Goal: Information Seeking & Learning: Find specific fact

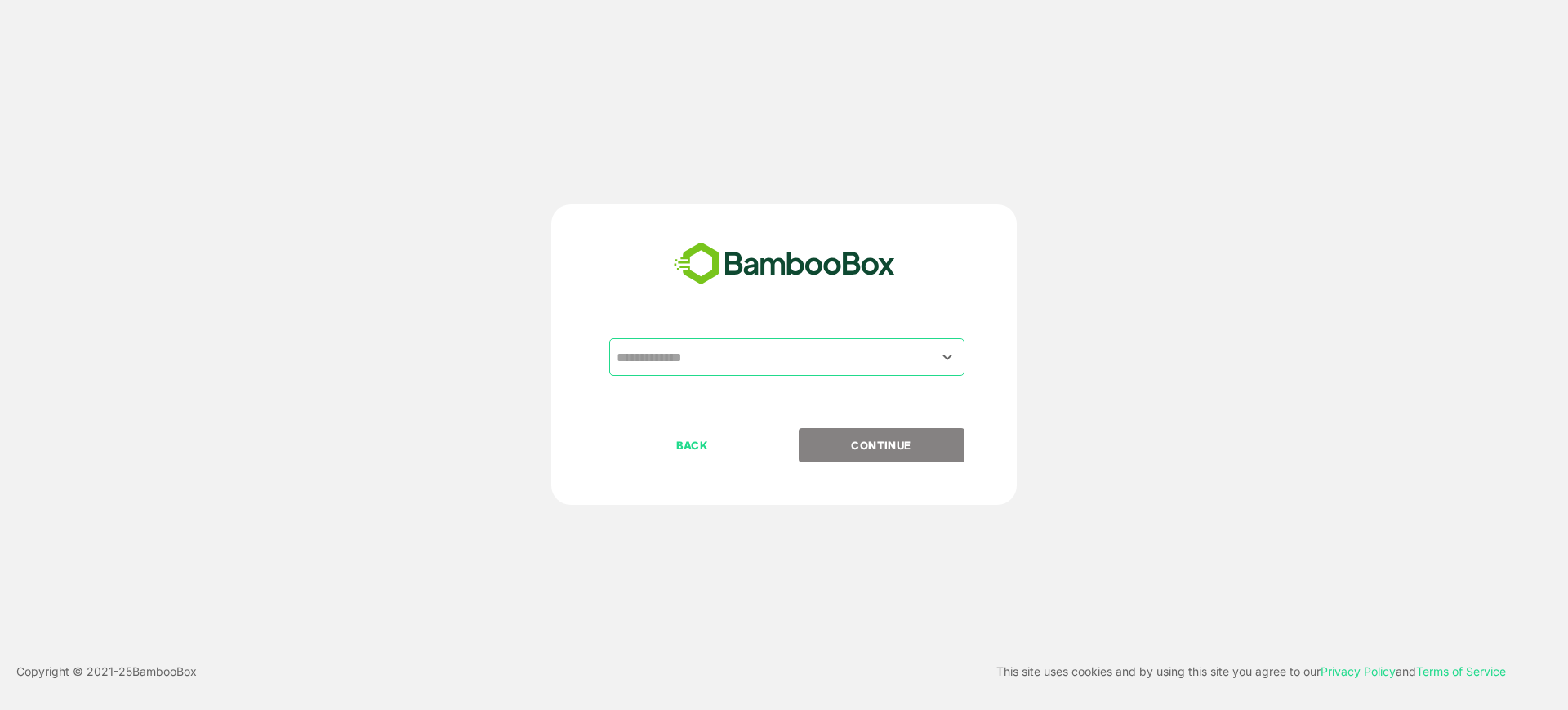
click at [823, 355] on input "text" at bounding box center [786, 357] width 349 height 31
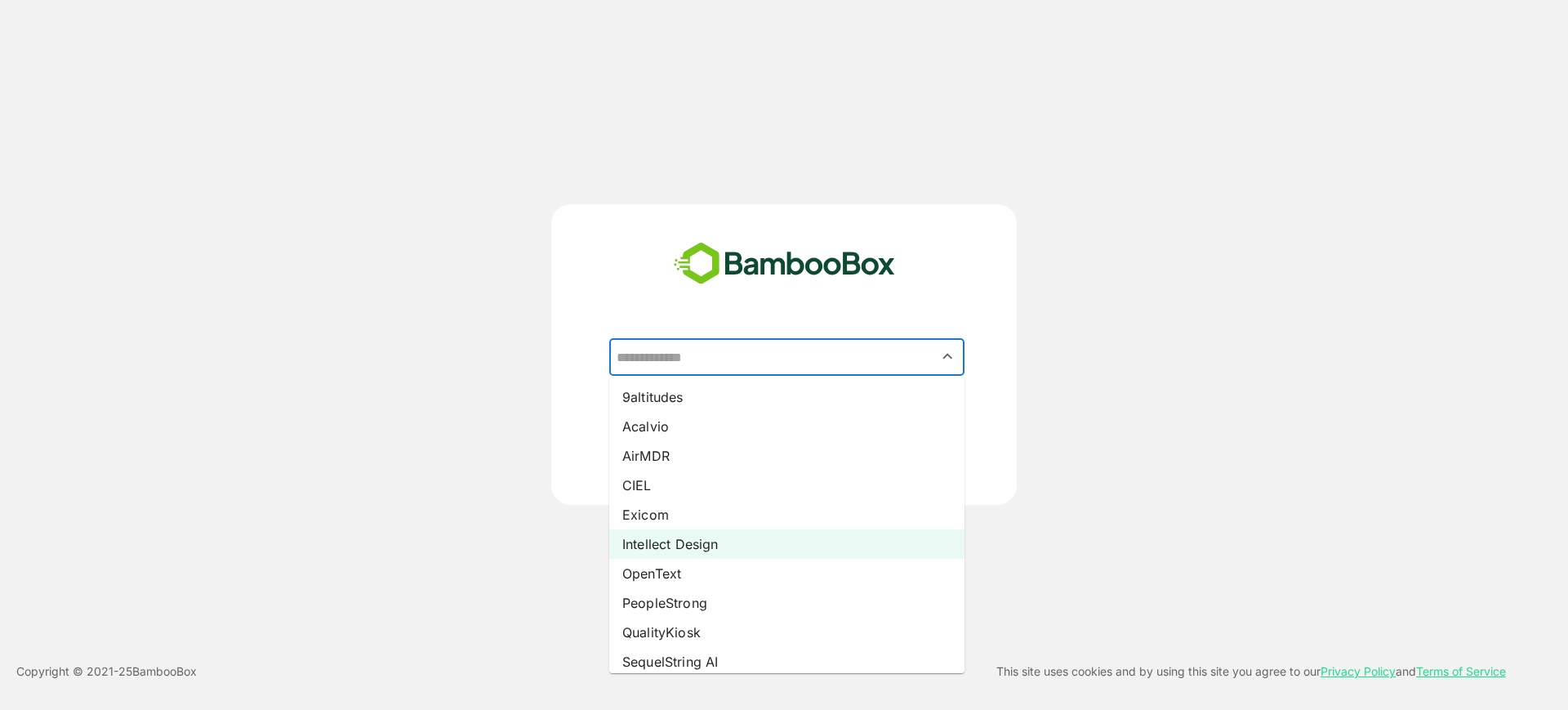
click at [766, 542] on li "Intellect Design" at bounding box center [787, 544] width 355 height 29
type input "**********"
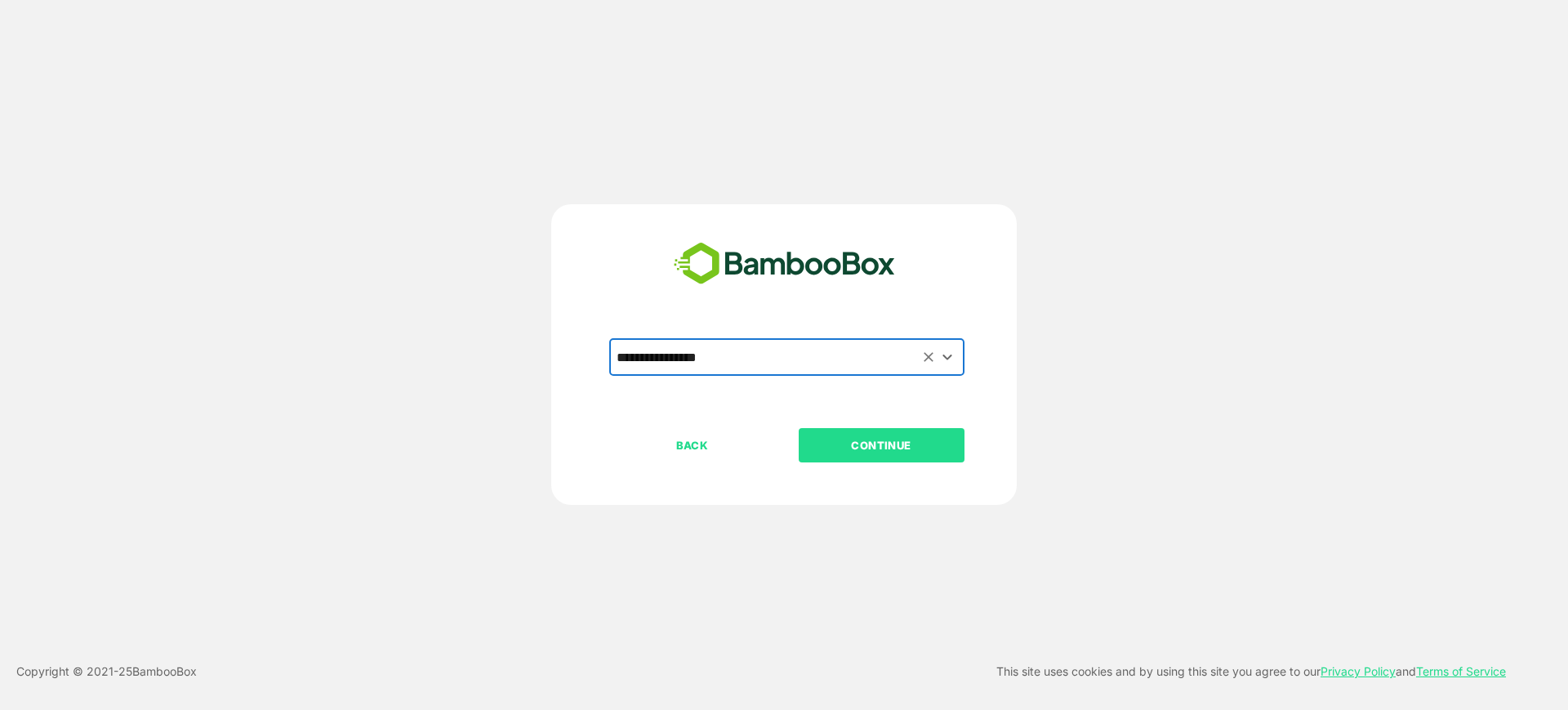
click at [894, 448] on p "CONTINUE" at bounding box center [881, 444] width 164 height 18
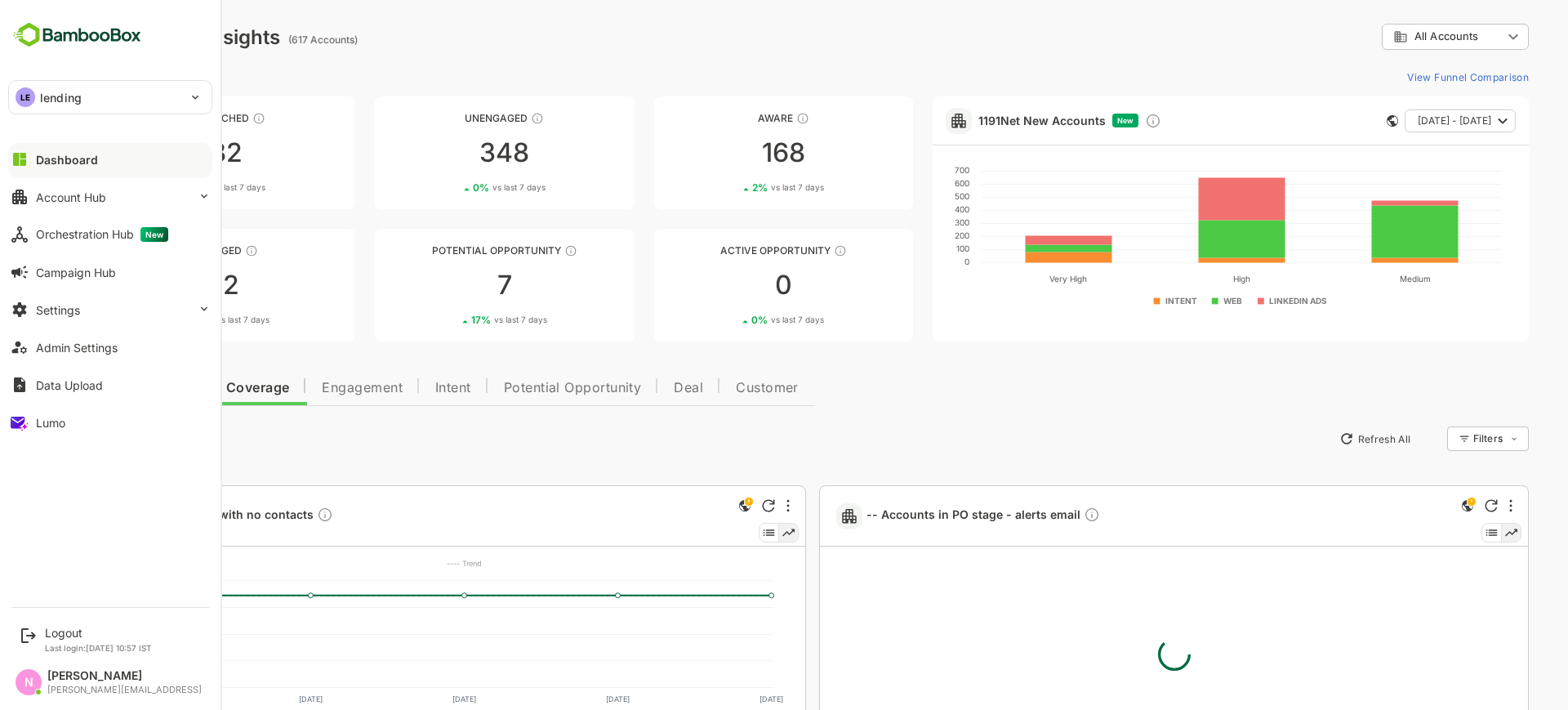
click at [96, 95] on div "LE lending" at bounding box center [100, 97] width 183 height 33
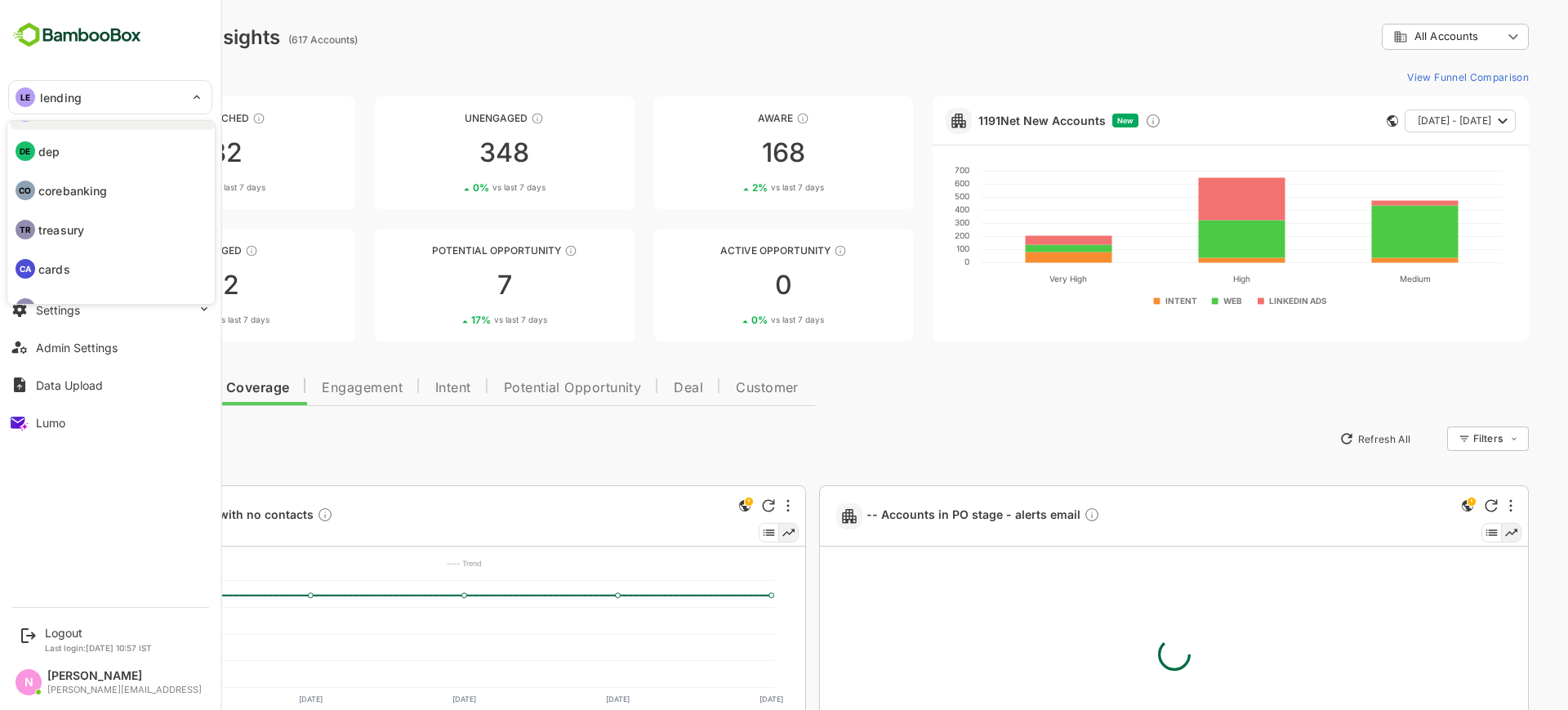
scroll to position [56, 0]
click at [396, 117] on div at bounding box center [784, 355] width 1568 height 710
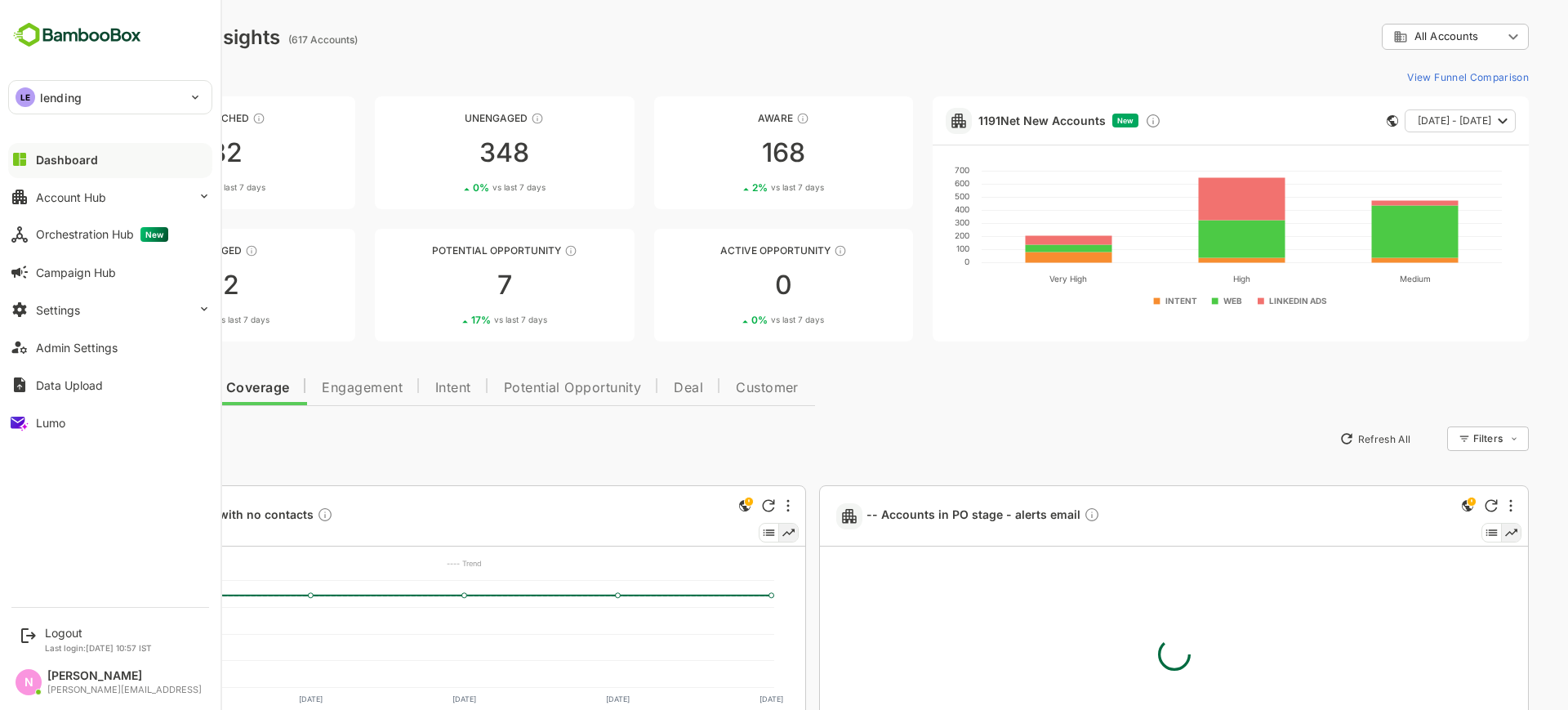
click at [677, 63] on div "View Funnel Comparison" at bounding box center [813, 76] width 1433 height 27
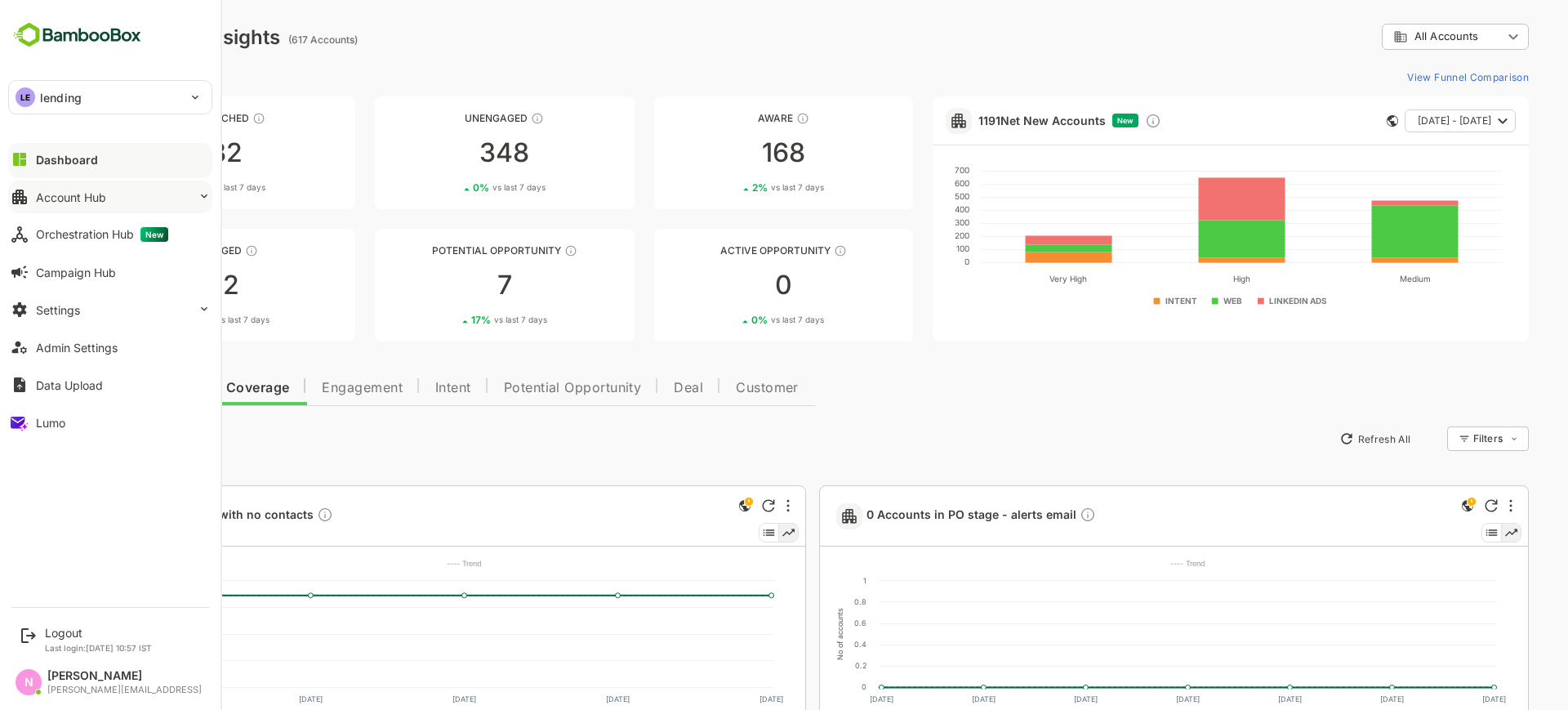
drag, startPoint x: 170, startPoint y: 188, endPoint x: 176, endPoint y: 204, distance: 17.1
click at [170, 188] on button "Account Hub" at bounding box center [110, 197] width 204 height 33
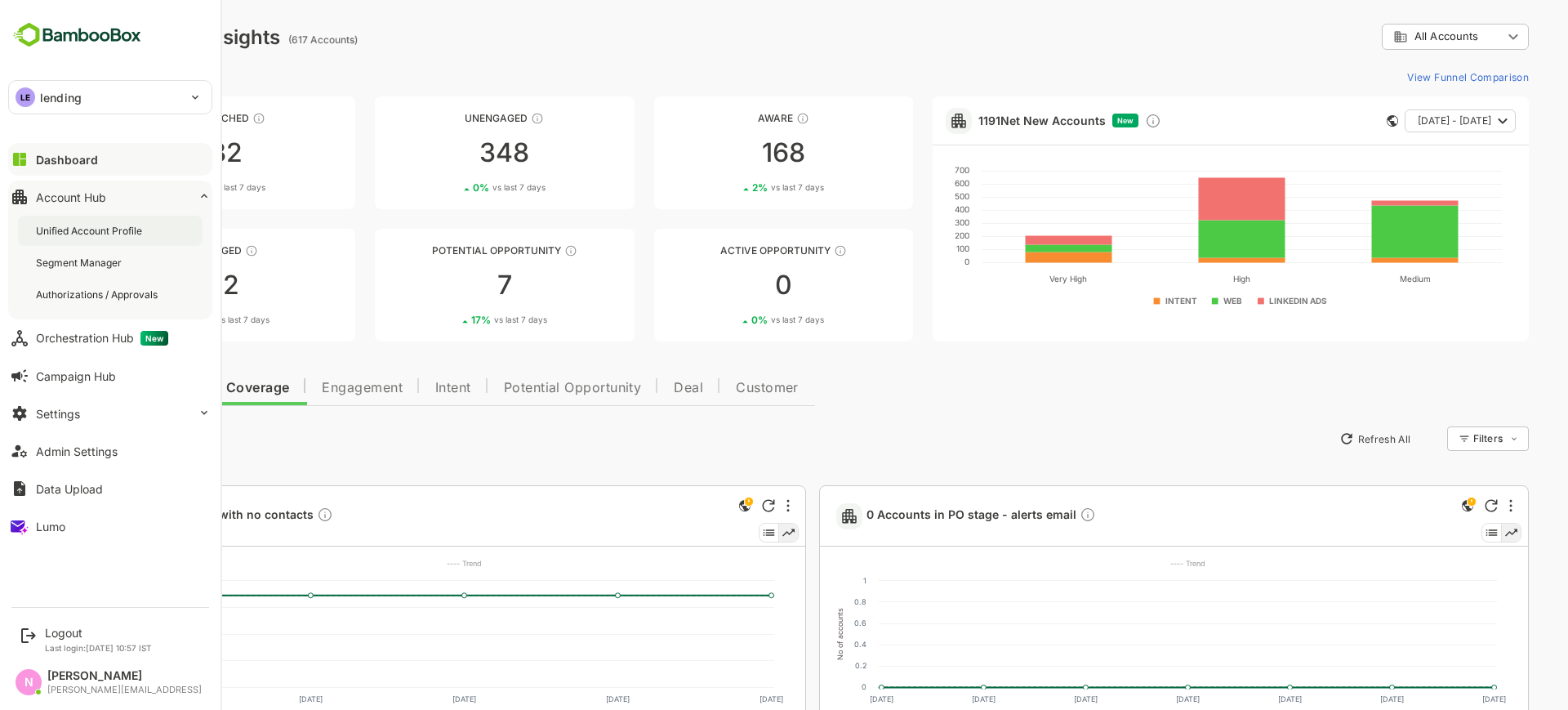
click at [164, 236] on div "Unified Account Profile" at bounding box center [110, 230] width 185 height 30
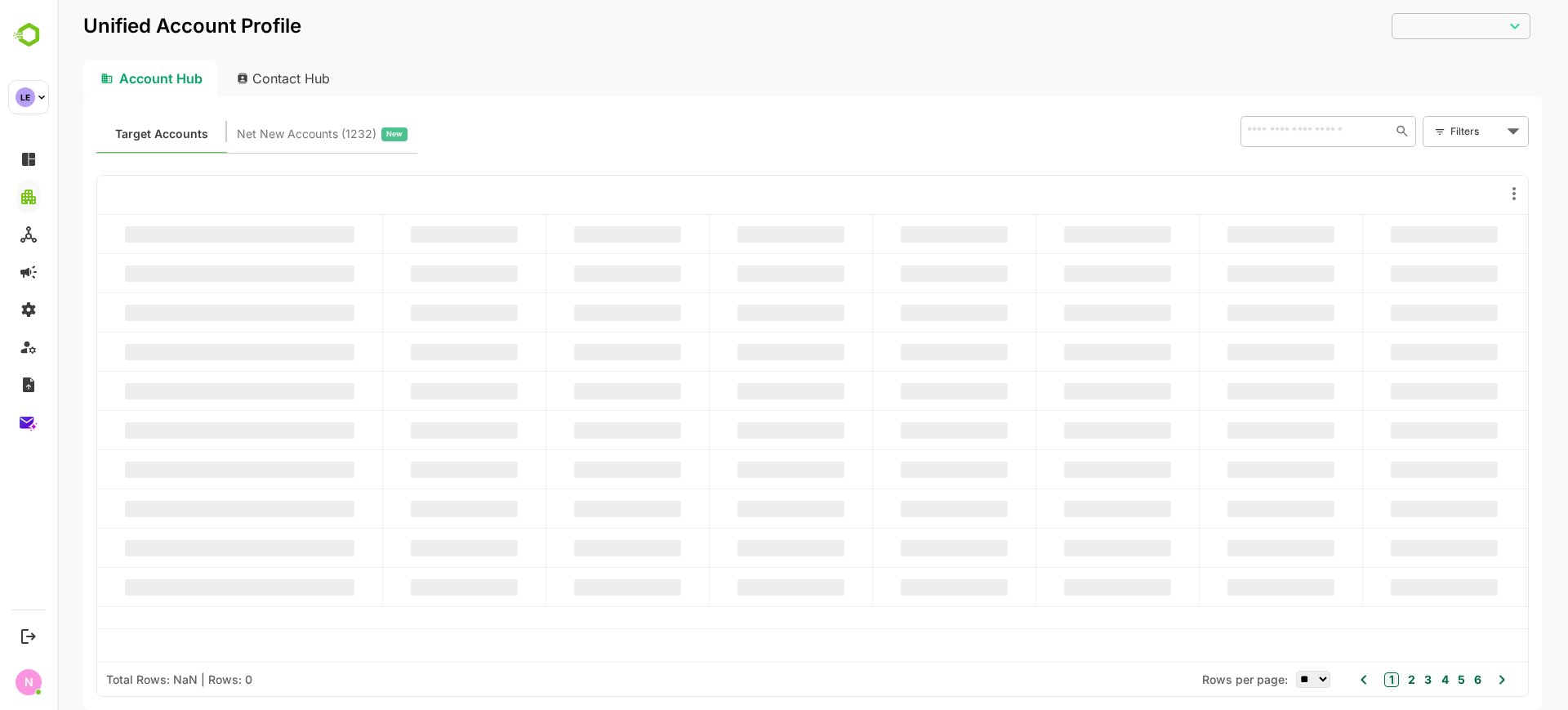
type input "**********"
click at [1339, 137] on input "text" at bounding box center [1315, 130] width 146 height 20
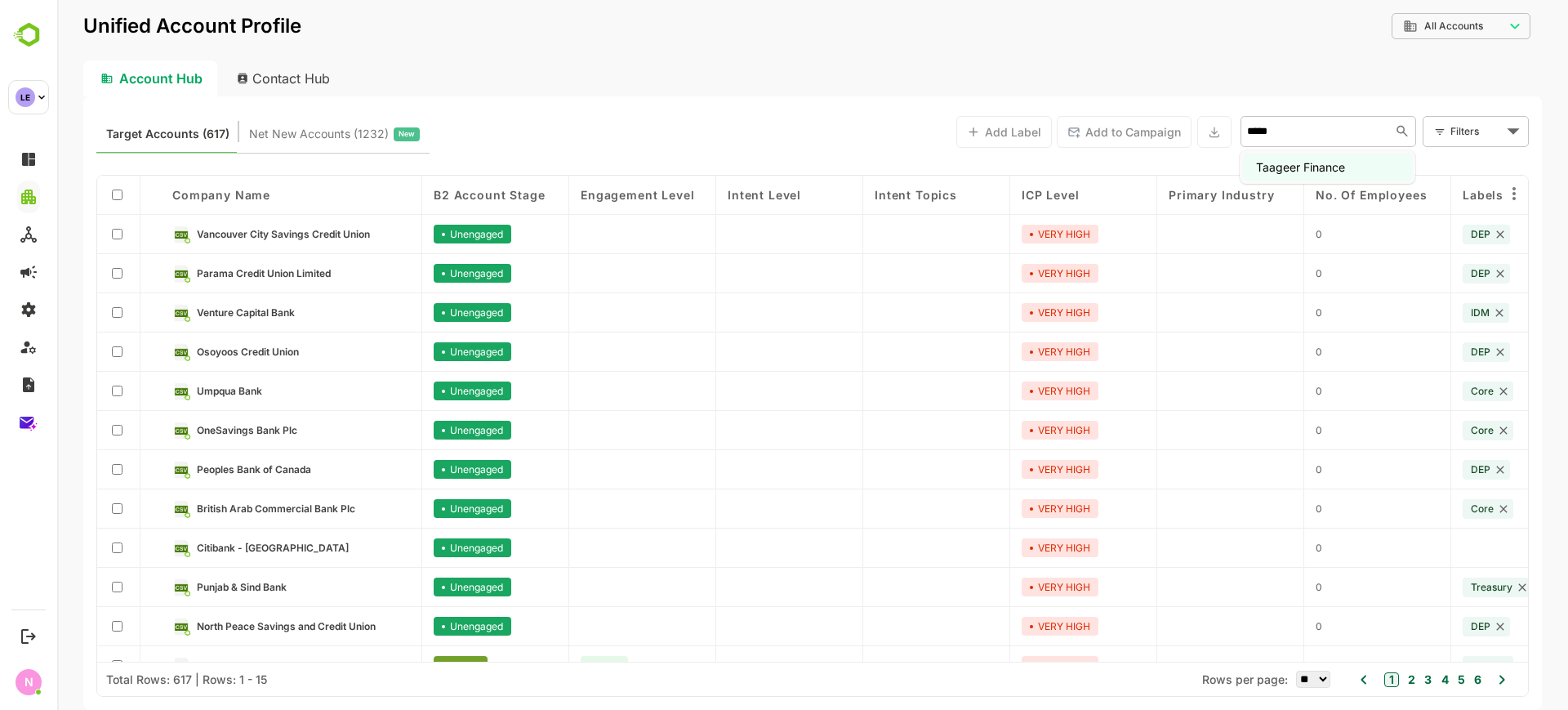
type input "*****"
click at [1292, 129] on input "*****" at bounding box center [1313, 130] width 141 height 20
click at [1298, 164] on li "Taageer Finance" at bounding box center [1327, 166] width 169 height 27
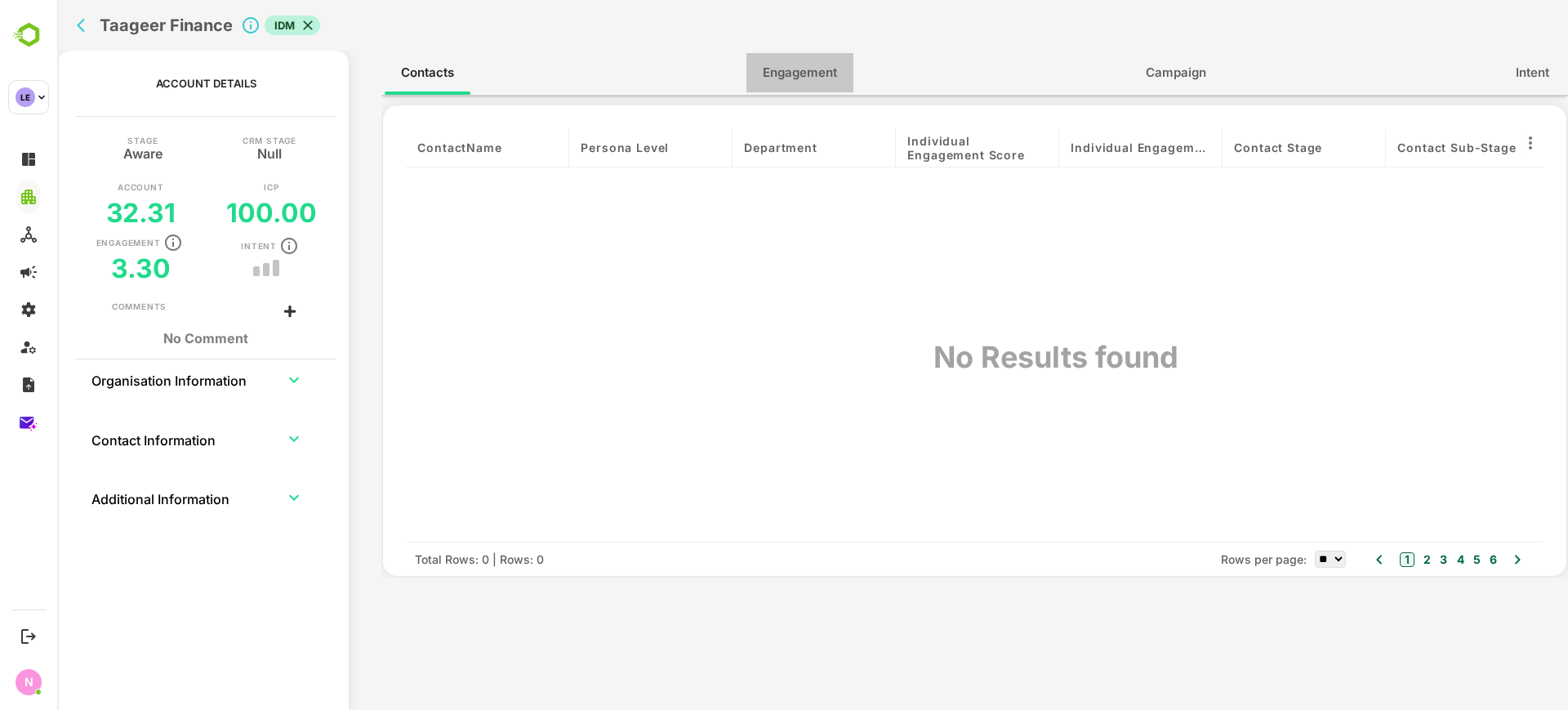
click at [842, 80] on button "Engagement" at bounding box center [800, 73] width 107 height 39
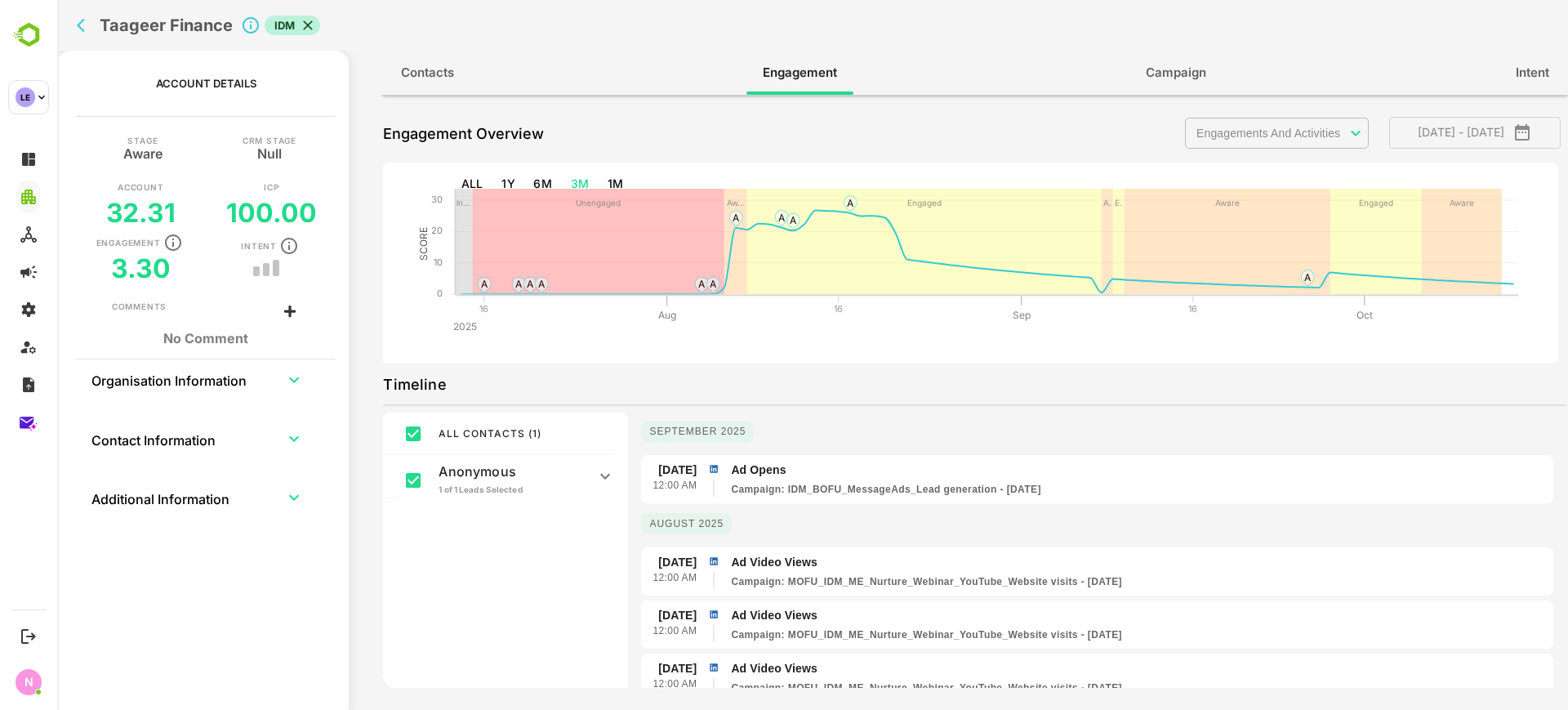
click at [291, 376] on icon "expand row" at bounding box center [294, 379] width 20 height 20
drag, startPoint x: 224, startPoint y: 461, endPoint x: 206, endPoint y: 462, distance: 18.0
click at [218, 461] on div "[DOMAIN_NAME]" at bounding box center [200, 464] width 155 height 12
drag, startPoint x: 206, startPoint y: 462, endPoint x: 104, endPoint y: 475, distance: 102.8
click at [104, 475] on div "Company name Taageer Finance Website URL [DOMAIN_NAME] Primary Industry - Accou…" at bounding box center [206, 564] width 205 height 329
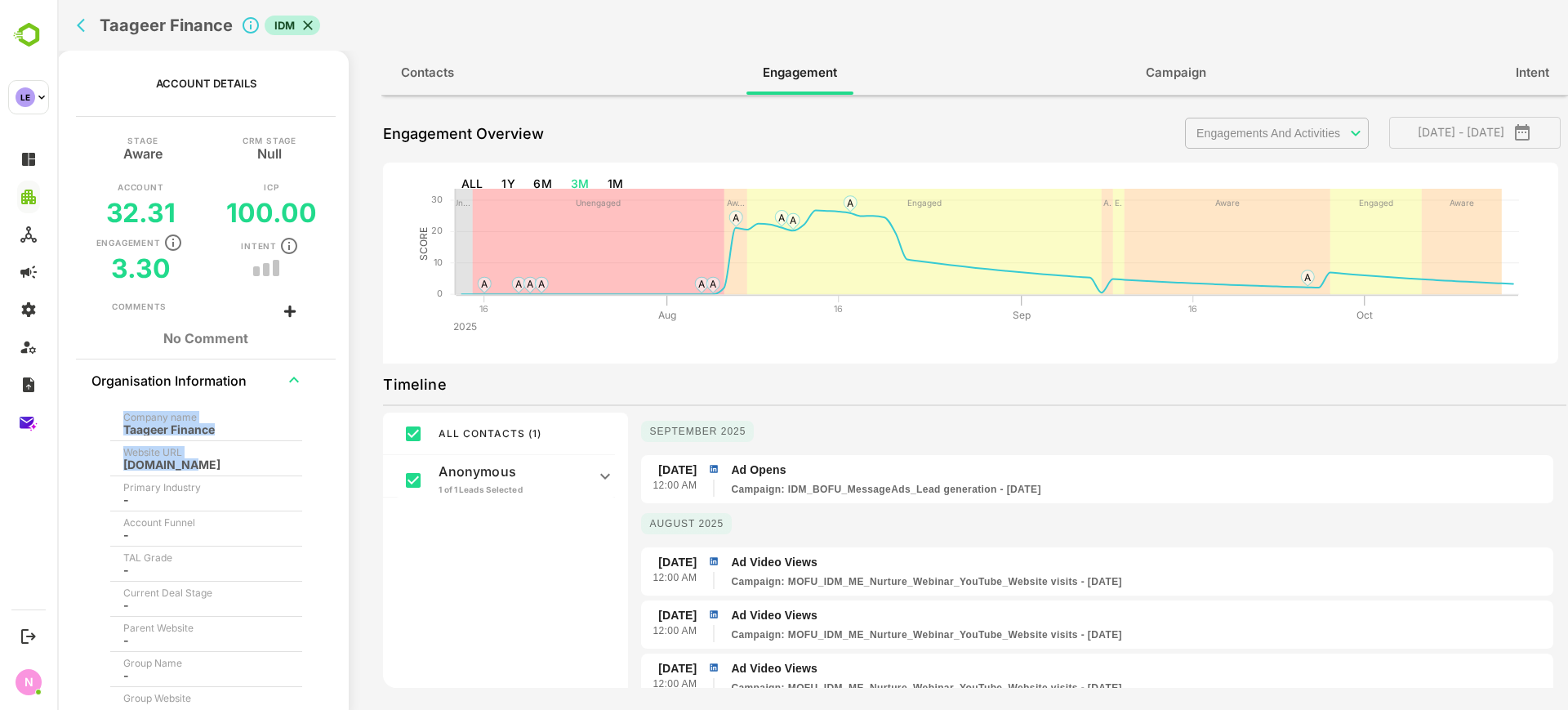
click at [171, 460] on div "[DOMAIN_NAME]" at bounding box center [200, 464] width 155 height 12
drag, startPoint x: 192, startPoint y: 461, endPoint x: 109, endPoint y: 474, distance: 84.0
click at [110, 474] on tbody "Company name Taageer Finance Website URL [DOMAIN_NAME] Primary Industry - Accou…" at bounding box center [206, 564] width 192 height 316
copy div "[DOMAIN_NAME]"
